Goal: Task Accomplishment & Management: Use online tool/utility

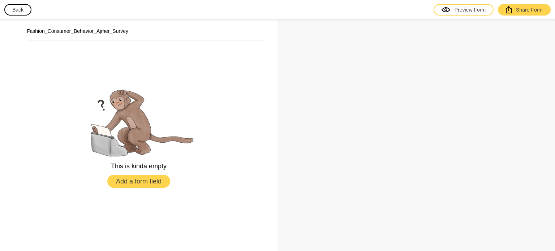
click at [526, 9] on div "Share Form" at bounding box center [524, 9] width 37 height 7
click at [462, 9] on div "Preview Form" at bounding box center [463, 9] width 44 height 7
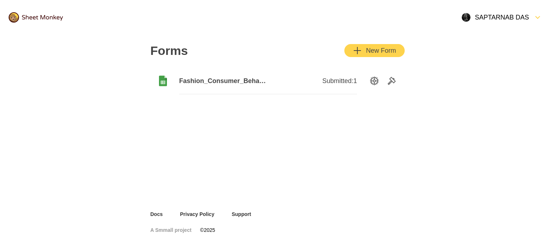
click at [389, 74] on div "Fashion_Consumer_Behavior_Ajmer_Survey Submitted: 1" at bounding box center [277, 80] width 254 height 29
click at [390, 78] on icon "Tools" at bounding box center [391, 80] width 7 height 7
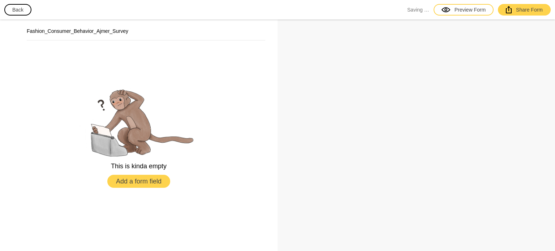
click at [135, 182] on button "Add a form field" at bounding box center [138, 181] width 63 height 13
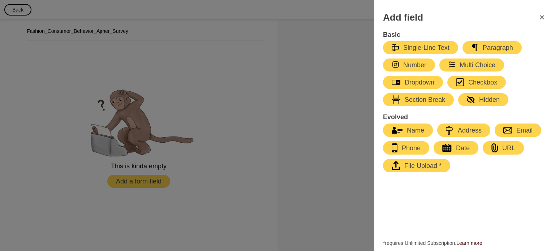
click at [400, 127] on icon "button" at bounding box center [397, 130] width 11 height 7
select select "large"
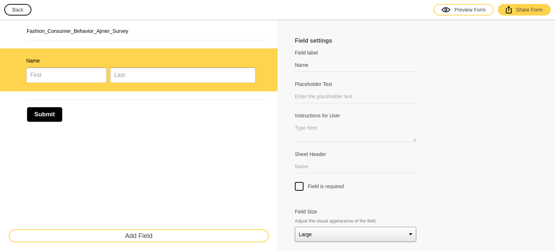
click at [26, 8] on button "Back" at bounding box center [17, 10] width 27 height 12
